Goal: Navigation & Orientation: Find specific page/section

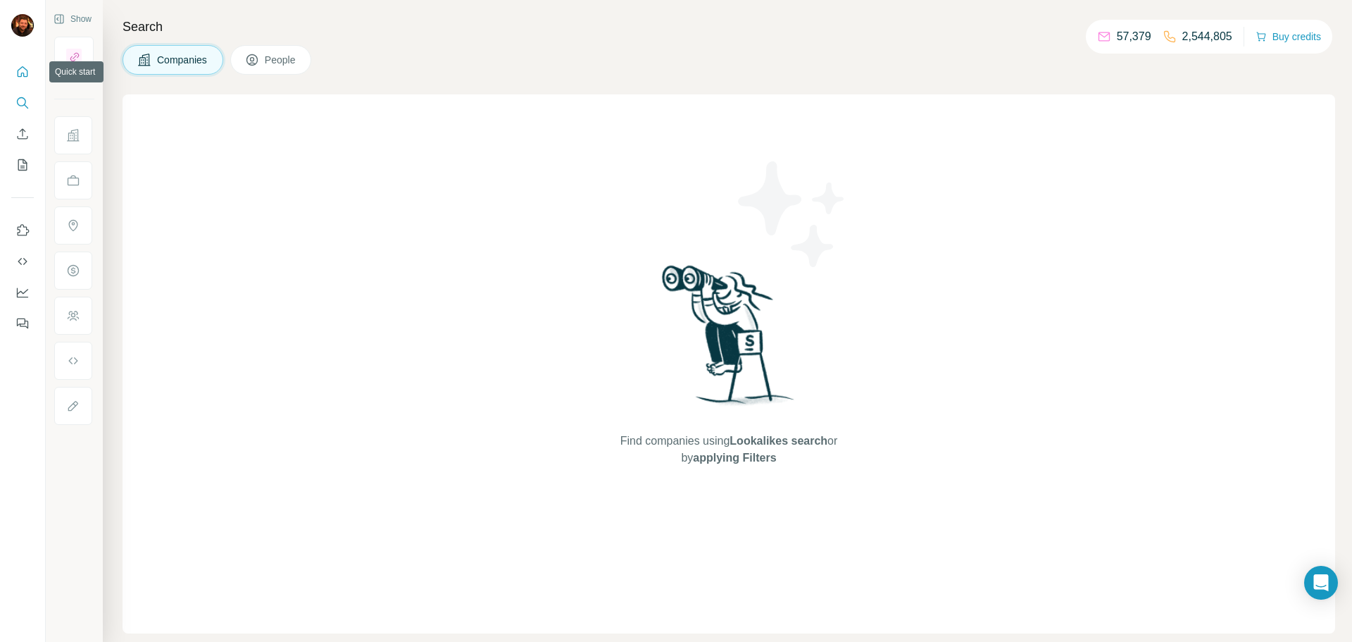
click at [25, 68] on icon "Quick start" at bounding box center [22, 72] width 14 height 14
click at [17, 117] on nav at bounding box center [22, 118] width 23 height 118
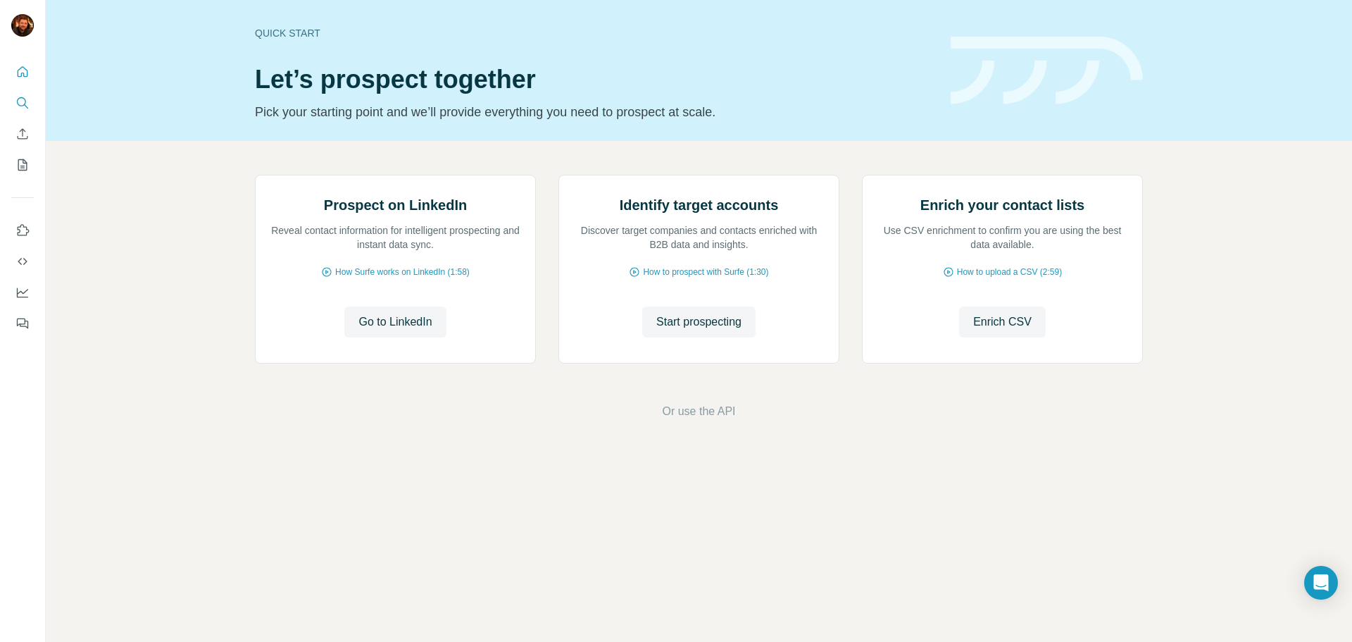
click at [21, 106] on icon "Search" at bounding box center [21, 101] width 9 height 9
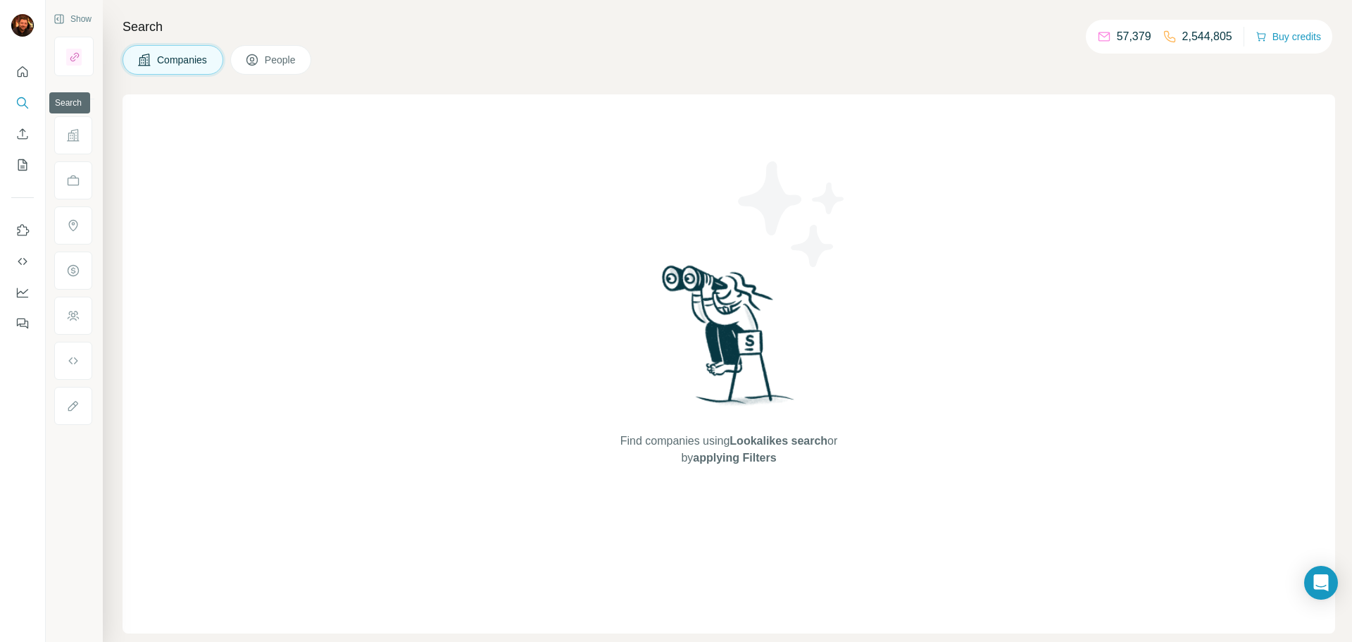
click at [21, 106] on icon "Search" at bounding box center [21, 101] width 9 height 9
click at [25, 163] on icon "My lists" at bounding box center [22, 165] width 14 height 14
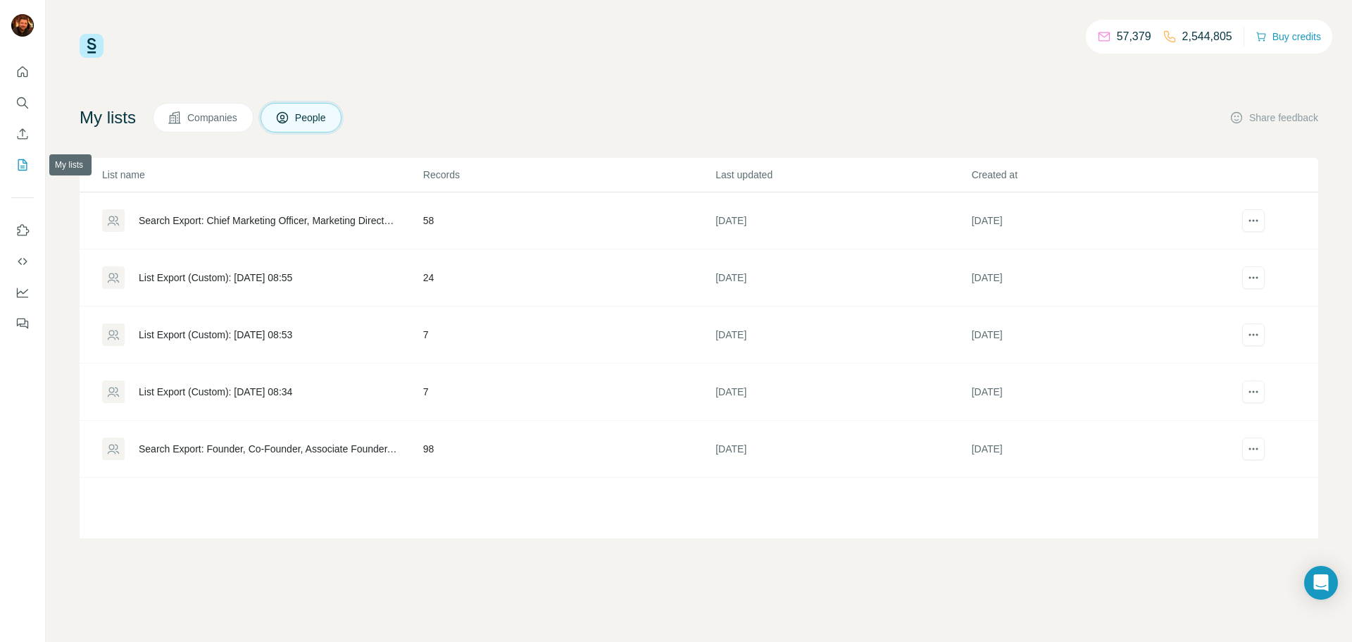
click at [20, 162] on icon "My lists" at bounding box center [22, 165] width 14 height 14
click at [22, 161] on icon "My lists" at bounding box center [22, 165] width 14 height 14
click at [23, 105] on icon "Search" at bounding box center [21, 101] width 9 height 9
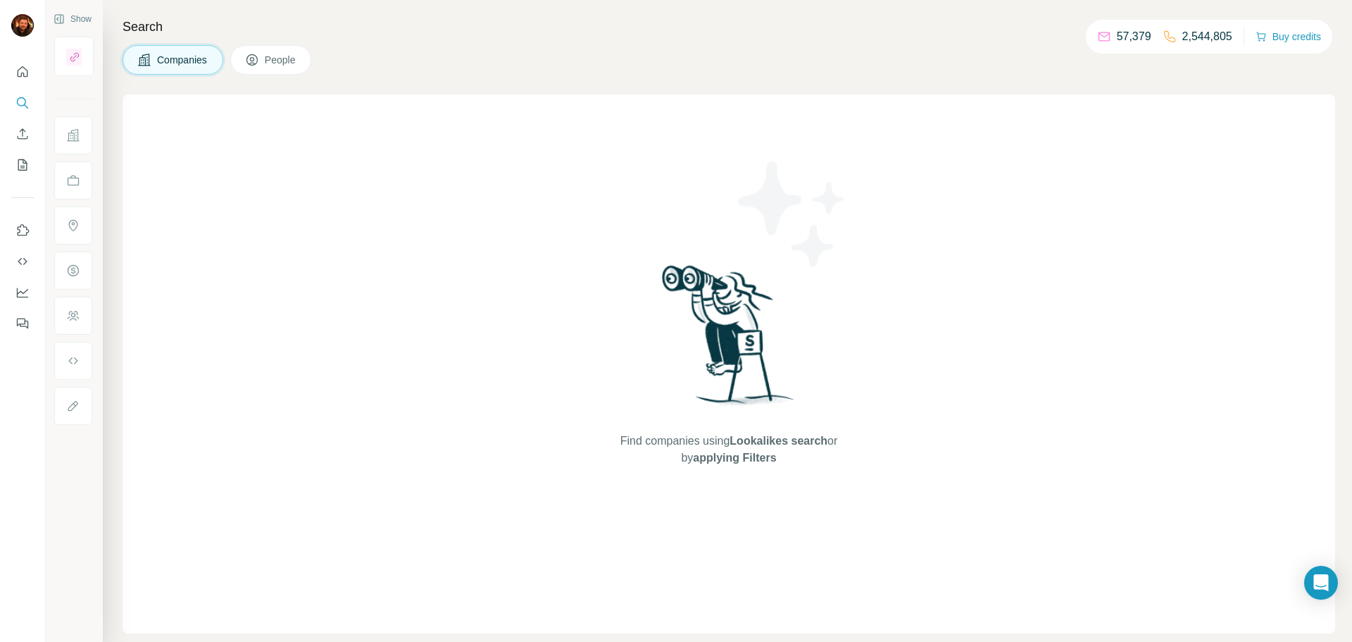
click at [269, 58] on span "People" at bounding box center [281, 60] width 32 height 14
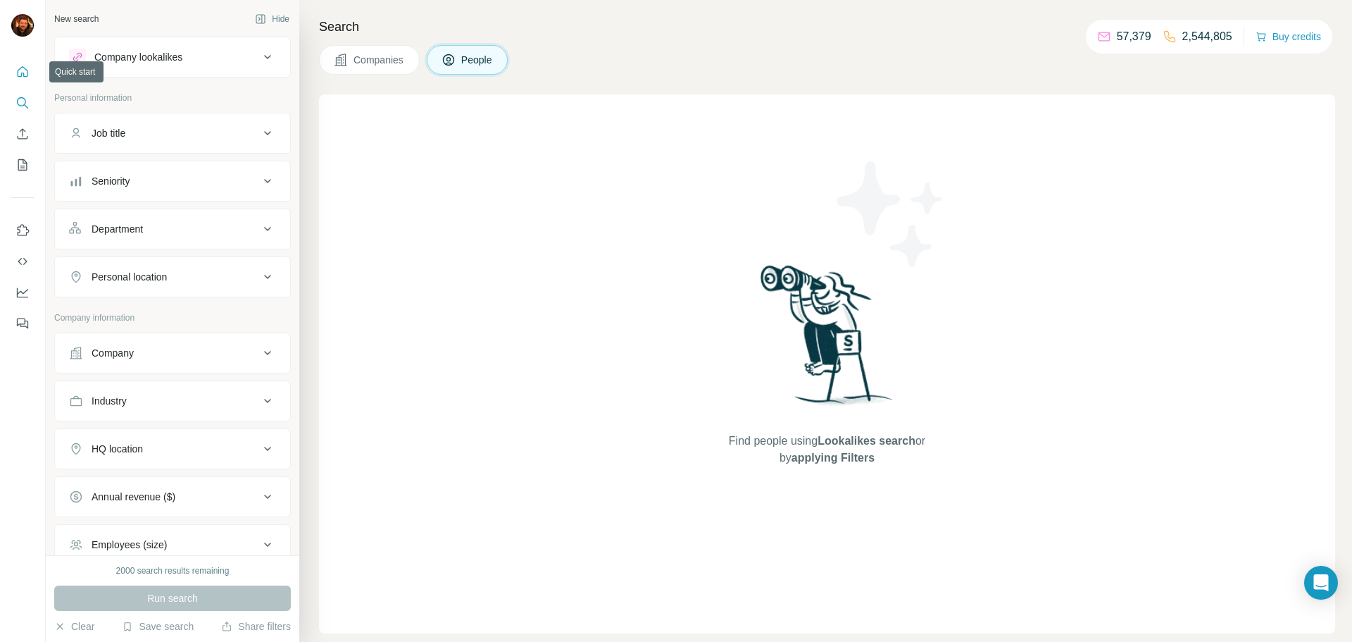
click at [21, 65] on icon "Quick start" at bounding box center [22, 72] width 14 height 14
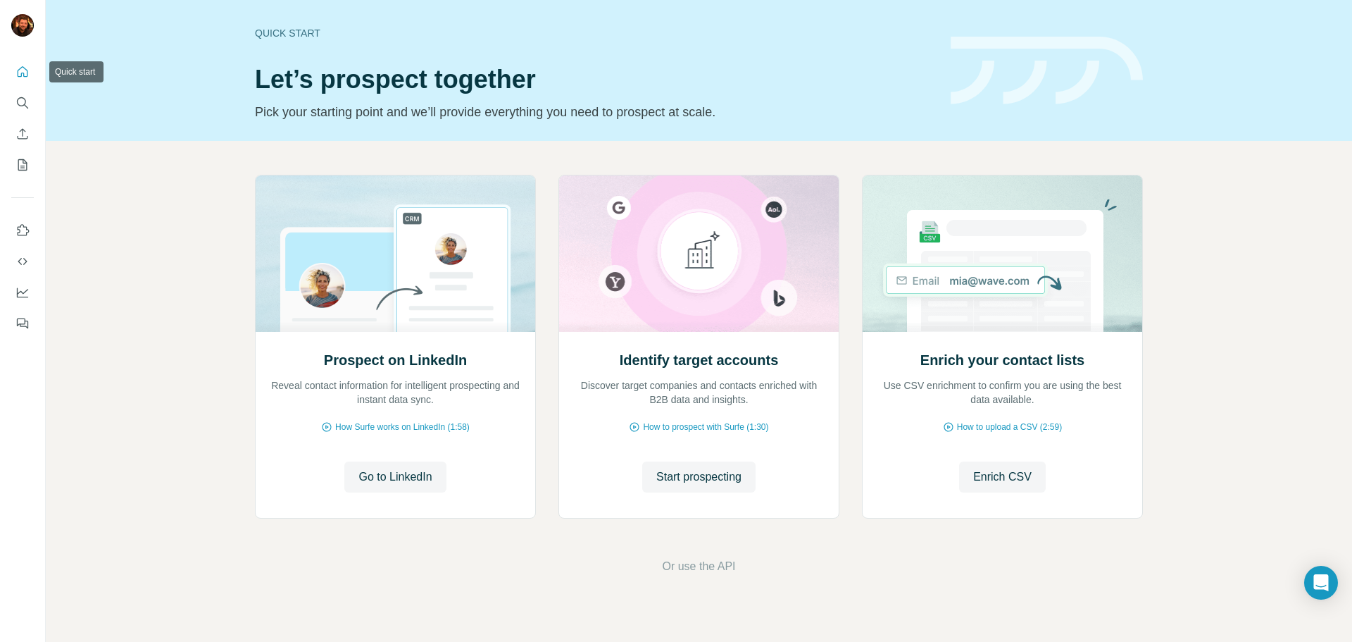
click at [22, 70] on icon "Quick start" at bounding box center [22, 72] width 14 height 14
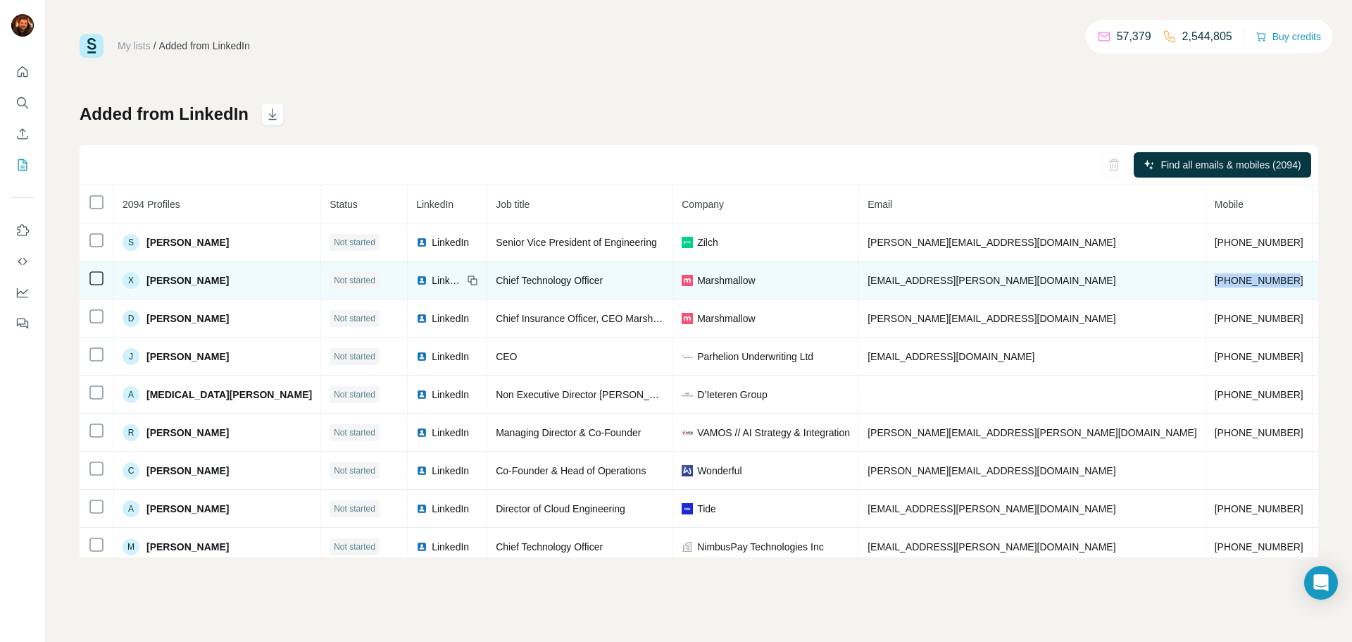
drag, startPoint x: 1100, startPoint y: 284, endPoint x: 1023, endPoint y: 282, distance: 76.8
click at [1207, 282] on td "[PHONE_NUMBER]" at bounding box center [1260, 280] width 106 height 38
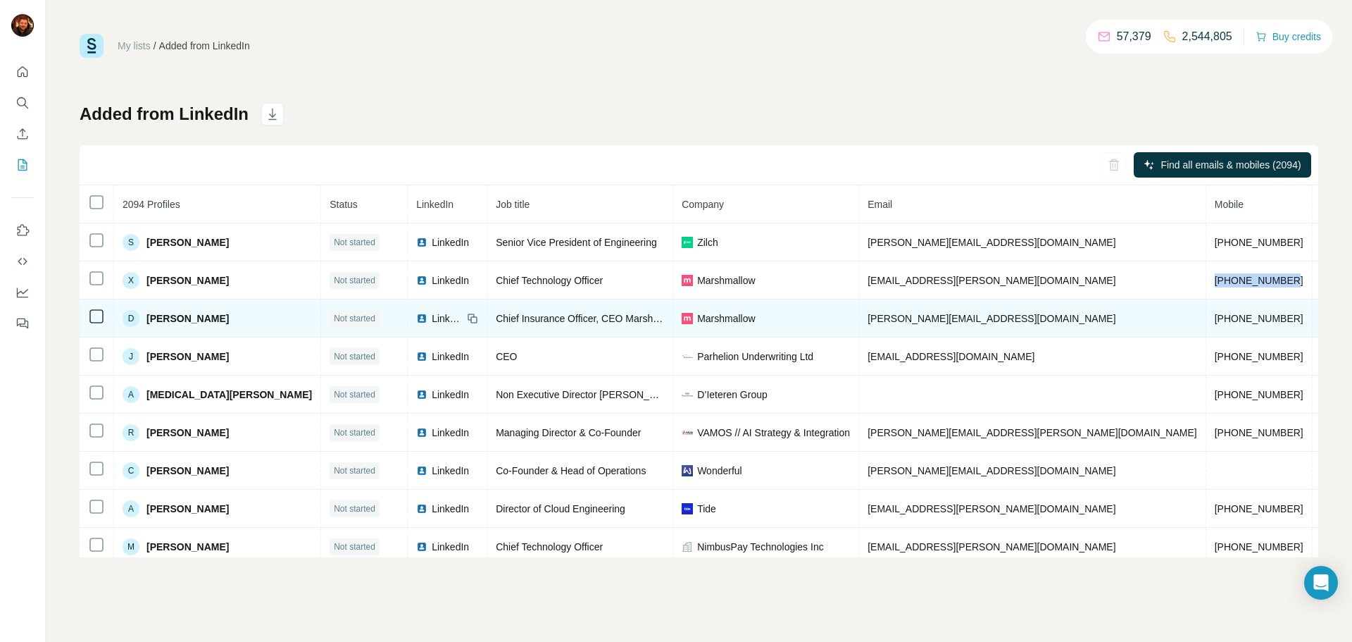
copy span "[PHONE_NUMBER]"
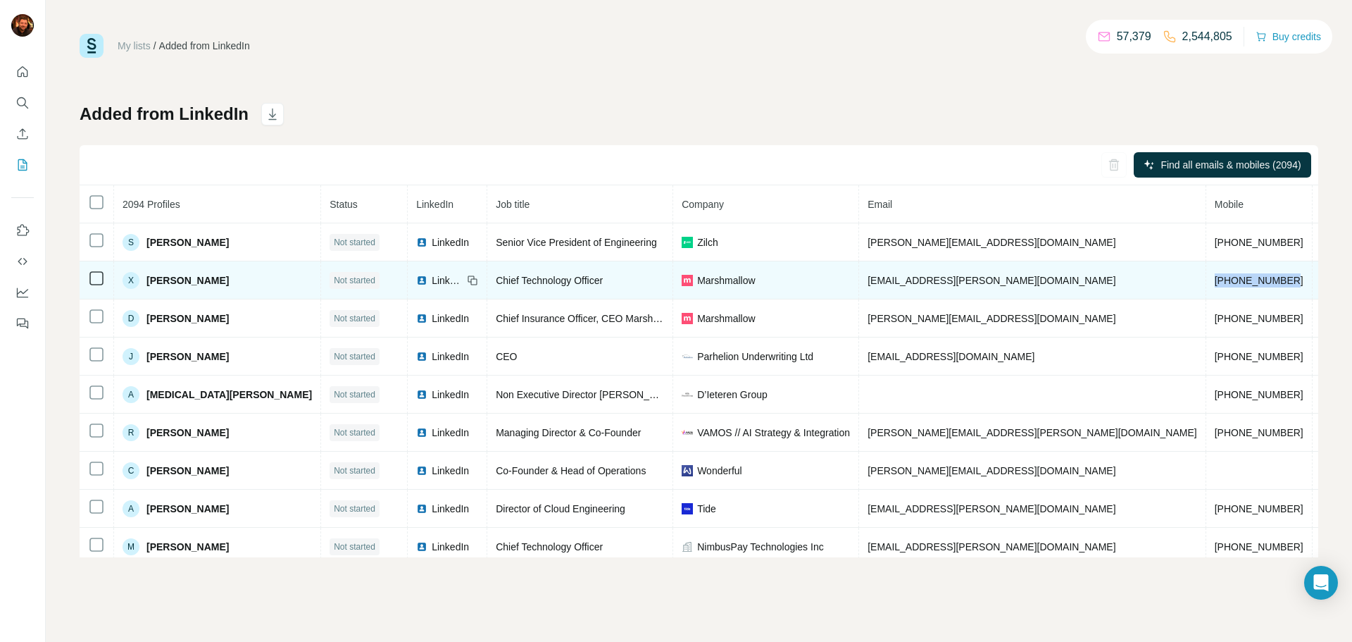
click at [1215, 286] on span "[PHONE_NUMBER]" at bounding box center [1259, 280] width 89 height 11
